Goal: Transaction & Acquisition: Purchase product/service

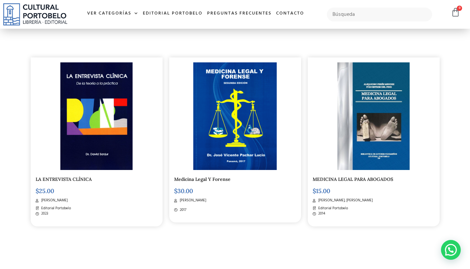
scroll to position [165, 0]
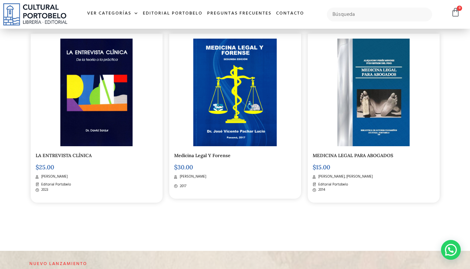
click at [225, 140] on img at bounding box center [235, 93] width 84 height 108
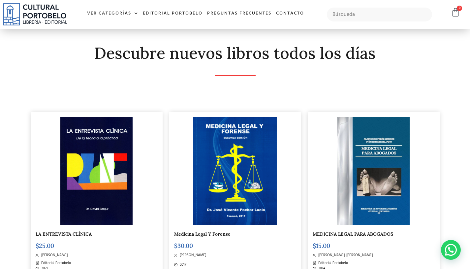
scroll to position [0, 0]
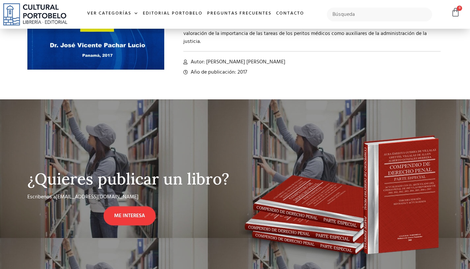
scroll to position [33, 0]
